Goal: Task Accomplishment & Management: Use online tool/utility

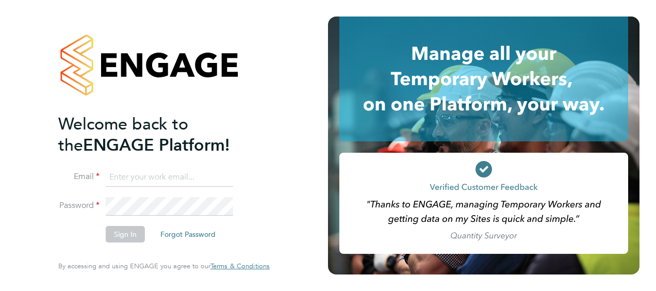
type input "will.robson@vistry.co.uk"
click at [130, 239] on button "Sign In" at bounding box center [125, 234] width 39 height 16
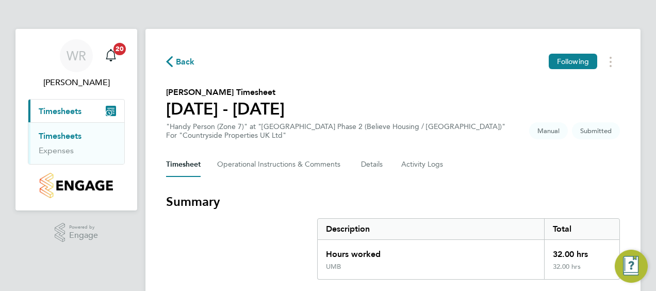
click at [573, 204] on h3 "Summary" at bounding box center [393, 201] width 454 height 16
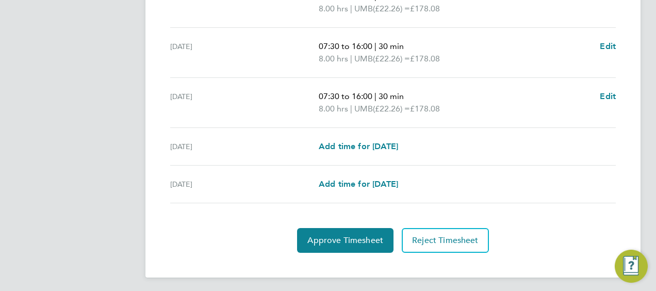
scroll to position [440, 0]
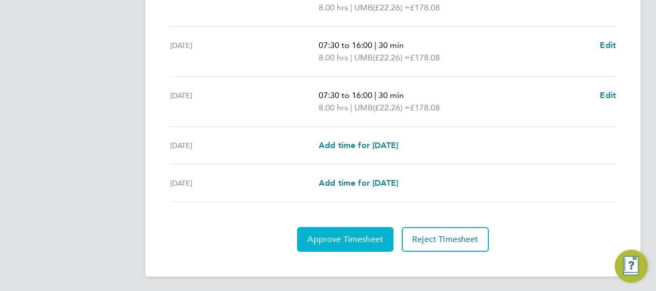
click at [351, 243] on button "Approve Timesheet" at bounding box center [345, 239] width 96 height 25
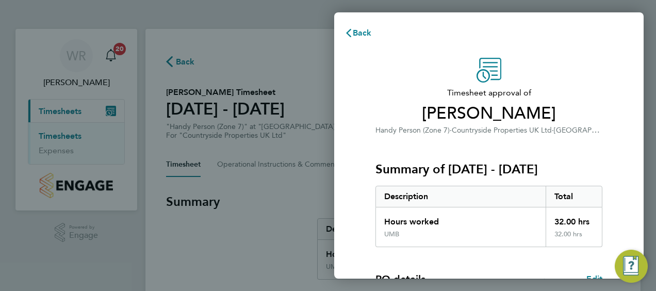
click at [592, 179] on div "Summary of [DATE] - [DATE] Description Total Hours worked 32.00 hrs UMB 32.00 h…" at bounding box center [488, 191] width 227 height 111
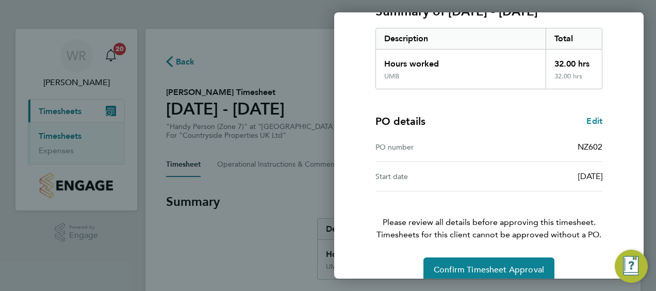
scroll to position [173, 0]
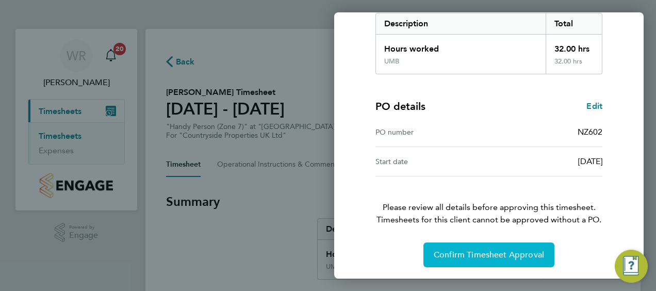
click at [494, 256] on span "Confirm Timesheet Approval" at bounding box center [488, 254] width 110 height 10
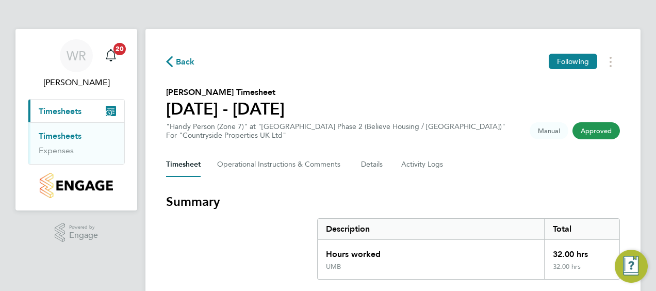
click at [587, 193] on h3 "Summary" at bounding box center [393, 201] width 454 height 16
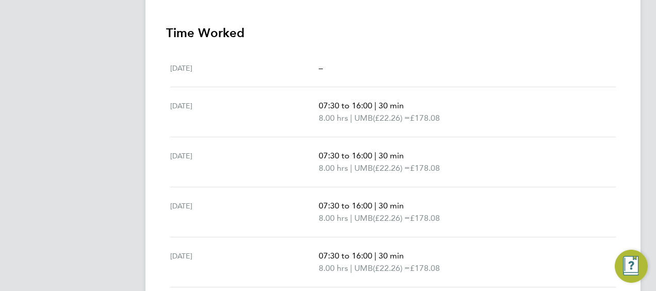
scroll to position [390, 0]
